Goal: Task Accomplishment & Management: Manage account settings

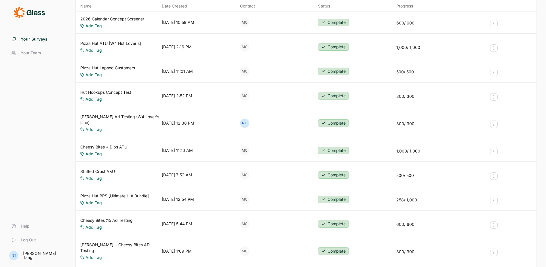
scroll to position [29, 0]
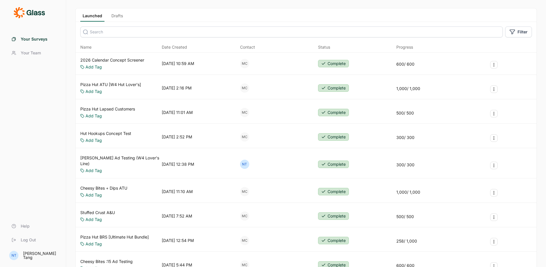
click at [117, 17] on link "Drafts" at bounding box center [117, 17] width 16 height 9
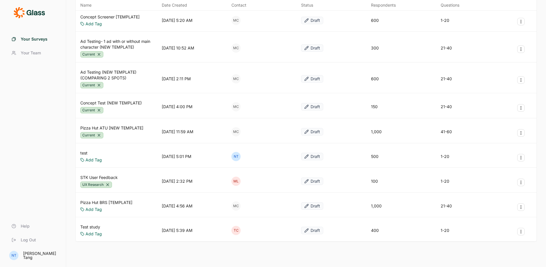
scroll to position [111, 0]
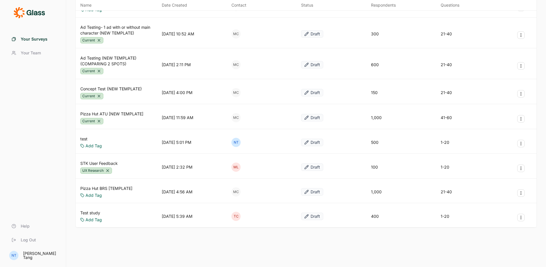
click at [521, 192] on icon "Survey Actions" at bounding box center [521, 193] width 5 height 5
click at [109, 190] on link "Pizza Hut BRS [TEMPLATE]" at bounding box center [106, 189] width 52 height 6
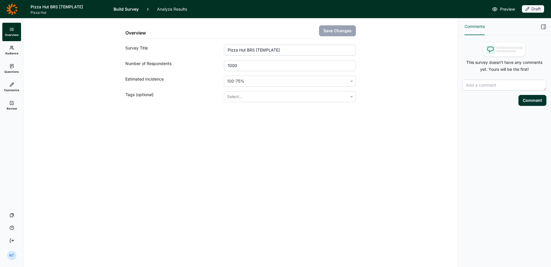
click at [16, 110] on span "Review" at bounding box center [12, 109] width 10 height 4
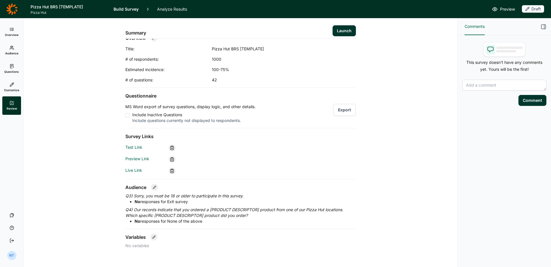
scroll to position [19, 0]
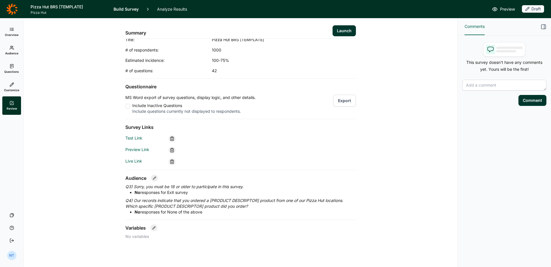
click at [340, 100] on button "Export" at bounding box center [344, 101] width 23 height 12
click at [11, 5] on icon at bounding box center [11, 8] width 11 height 11
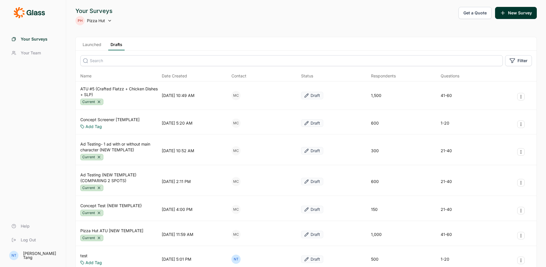
click at [38, 51] on span "Your Team" at bounding box center [31, 53] width 20 height 6
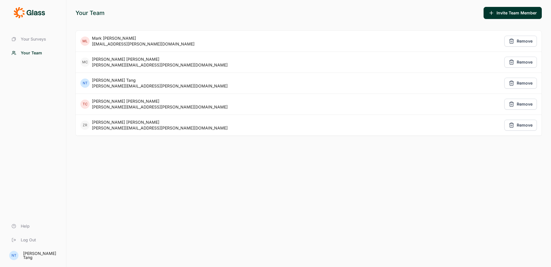
click at [503, 10] on button "Invite Team Member" at bounding box center [512, 13] width 58 height 12
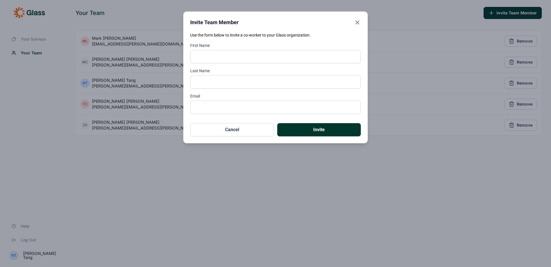
click at [214, 57] on input "First Name" at bounding box center [275, 56] width 171 height 13
type input "Anglela"
type input "Garbina"
type input "[PERSON_NAME][EMAIL_ADDRESS][PERSON_NAME][DOMAIN_NAME]"
click at [301, 127] on button "Invite" at bounding box center [319, 129] width 84 height 13
